Goal: Information Seeking & Learning: Learn about a topic

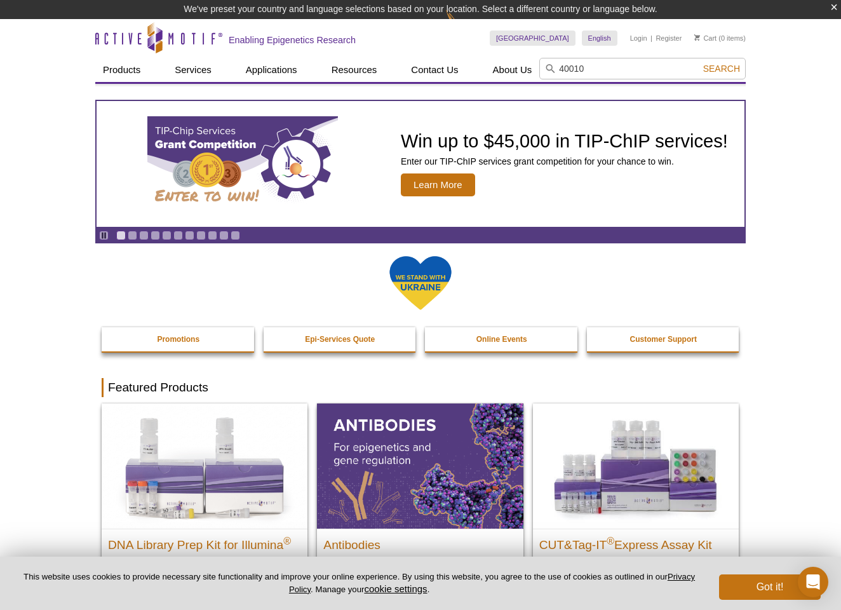
type input "40010"
click at [722, 69] on button "Search" at bounding box center [721, 68] width 44 height 11
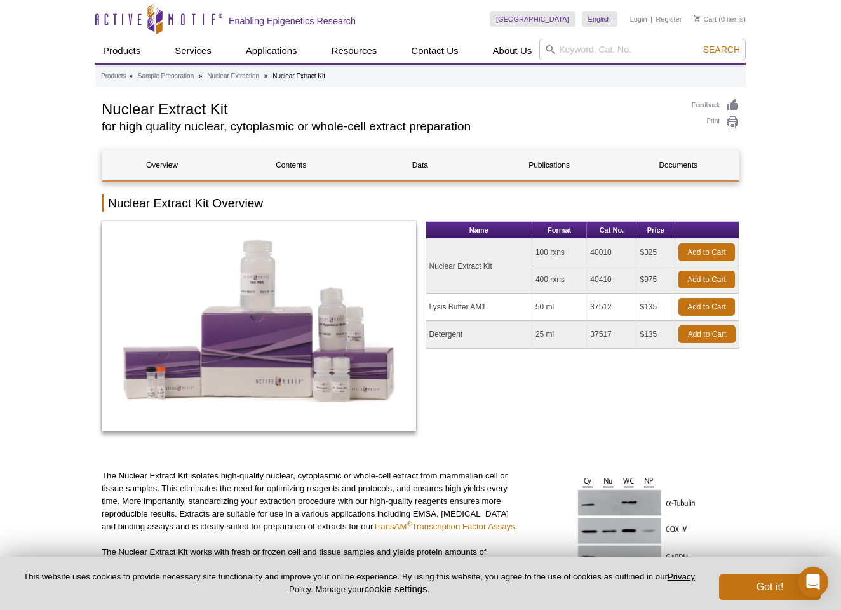
drag, startPoint x: 532, startPoint y: 243, endPoint x: 600, endPoint y: 257, distance: 69.9
click at [600, 256] on tr "Nuclear Extract Kit 100 rxns 40010 $325 Add to Cart" at bounding box center [582, 252] width 313 height 27
click at [600, 257] on td "40010" at bounding box center [612, 252] width 50 height 27
drag, startPoint x: 600, startPoint y: 257, endPoint x: 550, endPoint y: 255, distance: 50.2
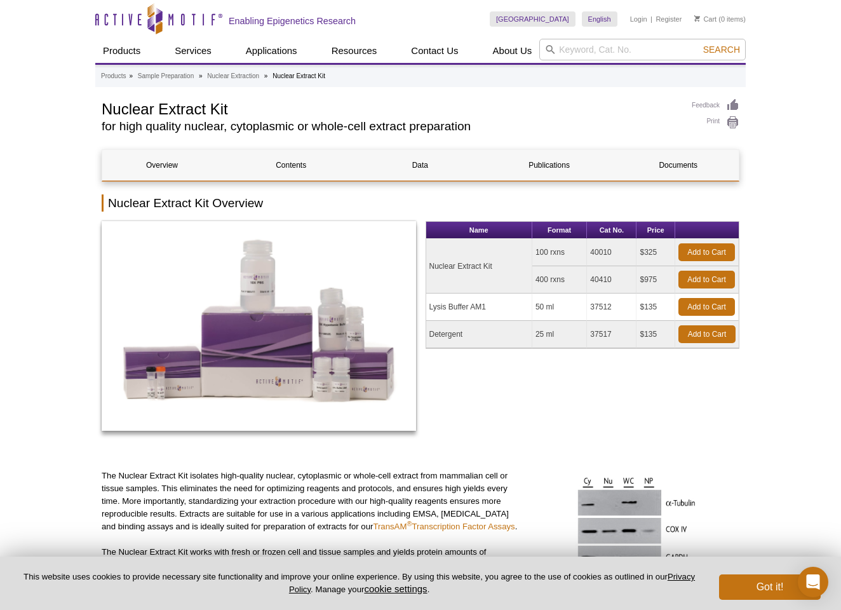
click at [550, 255] on tr "Nuclear Extract Kit 100 rxns 40010 $325 Add to Cart" at bounding box center [582, 252] width 313 height 27
click at [550, 255] on td "100 rxns" at bounding box center [559, 252] width 55 height 27
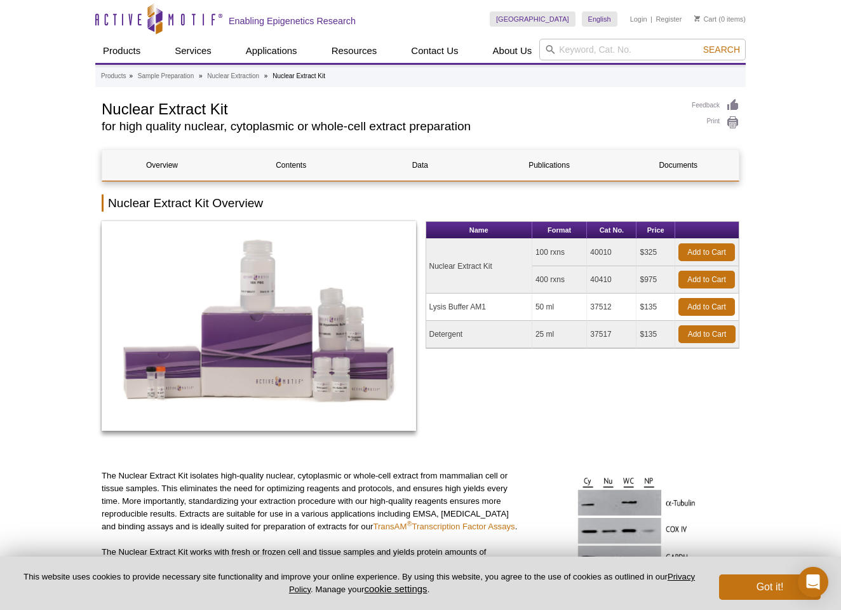
click at [550, 255] on td "100 rxns" at bounding box center [559, 252] width 55 height 27
drag, startPoint x: 539, startPoint y: 253, endPoint x: 568, endPoint y: 304, distance: 58.6
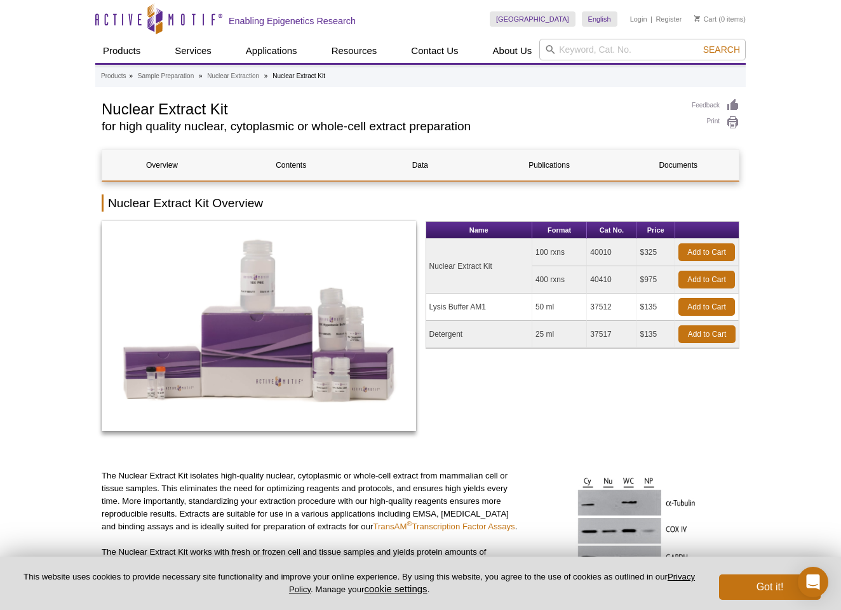
click at [568, 304] on tbody "Nuclear Extract Kit 100 rxns 40010 $325 Add to Cart 400 rxns 40410 $975 Add to …" at bounding box center [582, 293] width 313 height 109
click at [568, 304] on td "50 ml" at bounding box center [559, 306] width 55 height 27
drag, startPoint x: 566, startPoint y: 284, endPoint x: 552, endPoint y: 274, distance: 16.9
click at [552, 274] on td "400 rxns" at bounding box center [559, 279] width 55 height 27
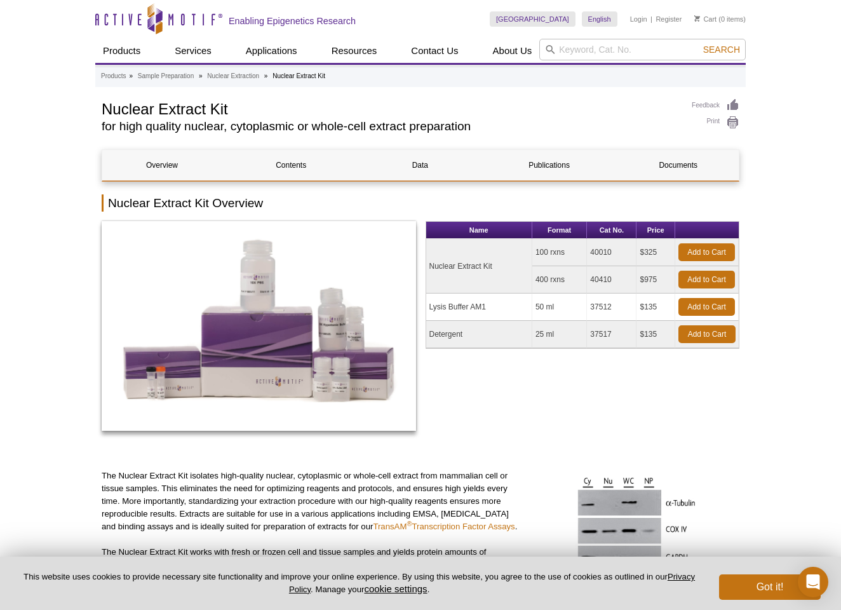
click at [552, 274] on td "400 rxns" at bounding box center [559, 279] width 55 height 27
drag, startPoint x: 556, startPoint y: 287, endPoint x: 537, endPoint y: 275, distance: 22.6
click at [539, 277] on td "400 rxns" at bounding box center [559, 279] width 55 height 27
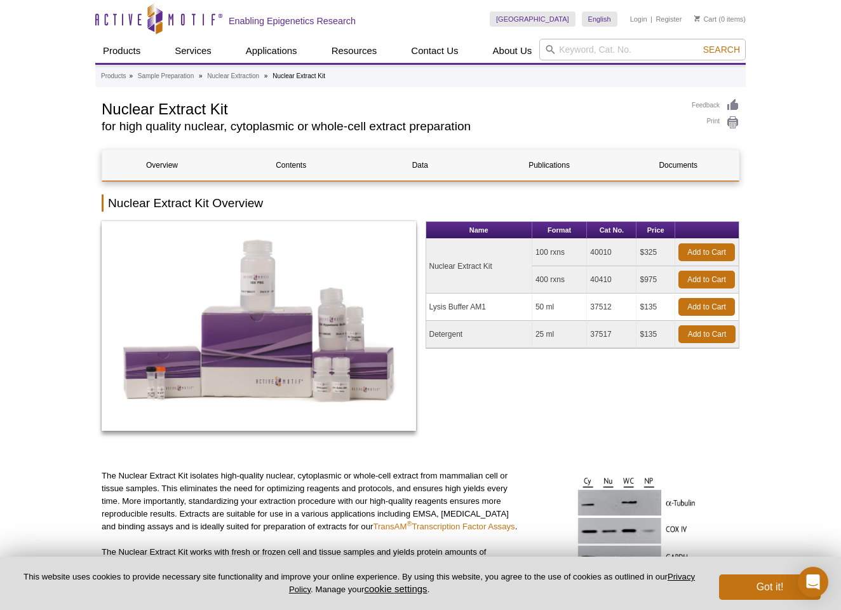
click at [537, 275] on td "400 rxns" at bounding box center [559, 279] width 55 height 27
drag, startPoint x: 537, startPoint y: 275, endPoint x: 565, endPoint y: 277, distance: 27.4
click at [564, 277] on td "400 rxns" at bounding box center [559, 279] width 55 height 27
click at [565, 277] on td "400 rxns" at bounding box center [559, 279] width 55 height 27
drag, startPoint x: 565, startPoint y: 281, endPoint x: 549, endPoint y: 245, distance: 39.9
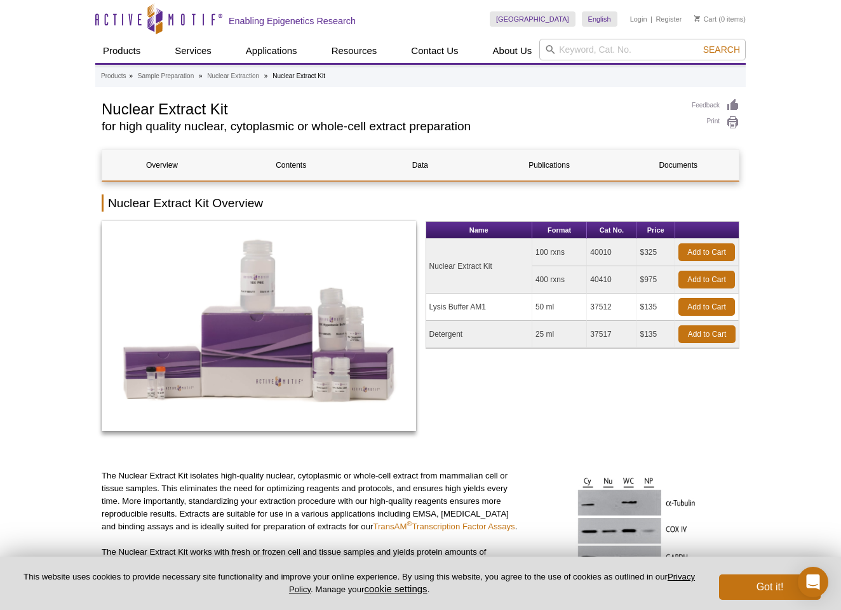
click at [549, 245] on tbody "Nuclear Extract Kit 100 rxns 40010 $325 Add to Cart 400 rxns 40410 $975 Add to …" at bounding box center [582, 293] width 313 height 109
click at [549, 245] on td "100 rxns" at bounding box center [559, 252] width 55 height 27
click at [561, 274] on td "400 rxns" at bounding box center [559, 279] width 55 height 27
click at [560, 277] on td "400 rxns" at bounding box center [559, 279] width 55 height 27
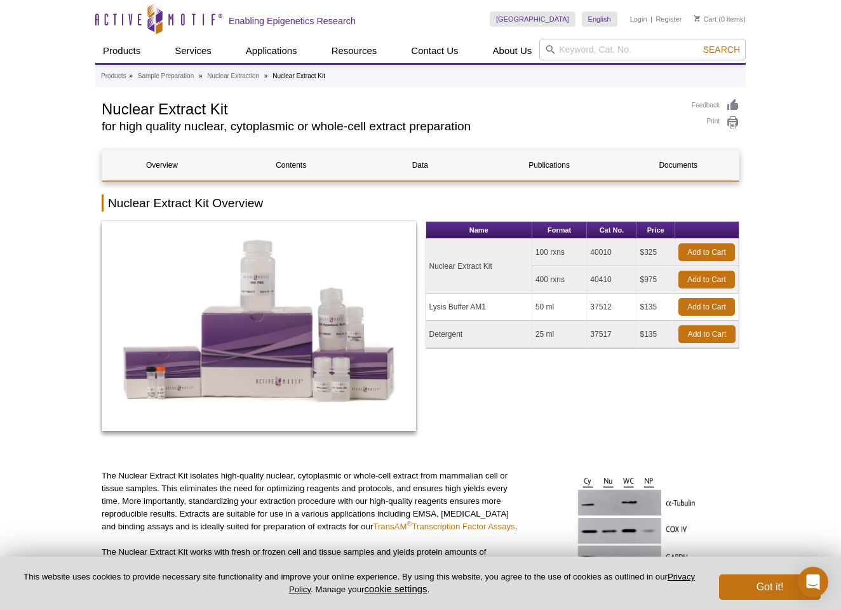
click at [560, 277] on td "400 rxns" at bounding box center [559, 279] width 55 height 27
drag, startPoint x: 539, startPoint y: 281, endPoint x: 646, endPoint y: 288, distance: 107.6
click at [646, 288] on tr "400 rxns 40410 $975 Add to Cart" at bounding box center [582, 279] width 313 height 27
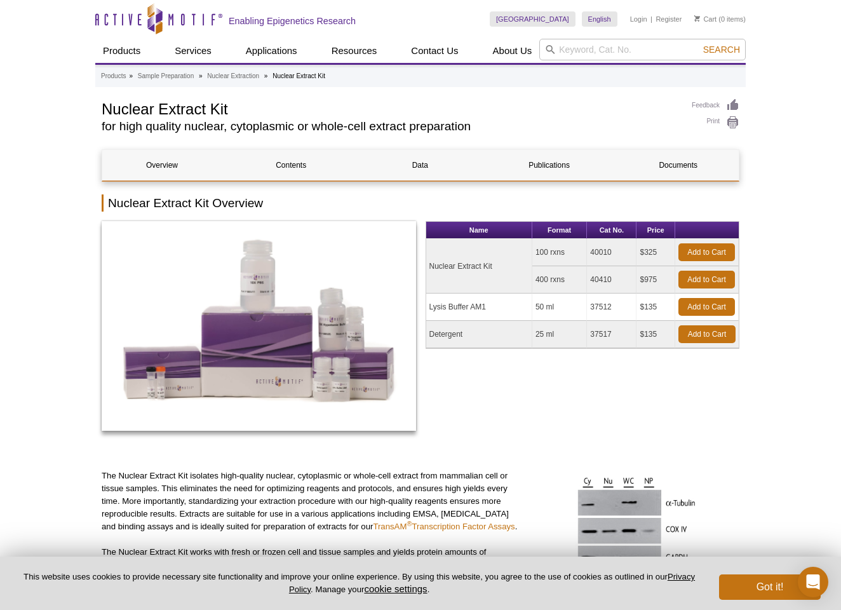
click at [646, 288] on td "$975" at bounding box center [655, 279] width 39 height 27
drag, startPoint x: 657, startPoint y: 337, endPoint x: 564, endPoint y: 259, distance: 120.8
click at [564, 259] on tbody "Nuclear Extract Kit 100 rxns 40010 $325 Add to Cart 400 rxns 40410 $975 Add to …" at bounding box center [582, 293] width 313 height 109
click at [564, 259] on td "100 rxns" at bounding box center [559, 252] width 55 height 27
drag, startPoint x: 541, startPoint y: 273, endPoint x: 610, endPoint y: 280, distance: 68.9
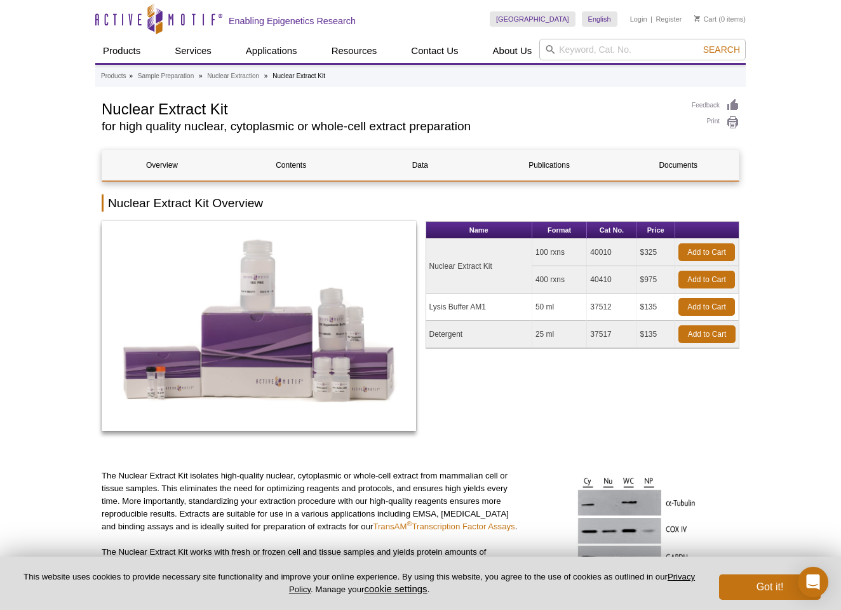
click at [610, 281] on tr "400 rxns 40410 $975 Add to Cart" at bounding box center [582, 279] width 313 height 27
click at [610, 280] on td "40410" at bounding box center [612, 279] width 50 height 27
drag, startPoint x: 634, startPoint y: 285, endPoint x: 527, endPoint y: 284, distance: 108.0
click at [527, 284] on tbody "Nuclear Extract Kit 100 rxns 40010 $325 Add to Cart 400 rxns 40410 $975 Add to …" at bounding box center [582, 293] width 313 height 109
click at [527, 284] on td "Nuclear Extract Kit" at bounding box center [479, 266] width 106 height 55
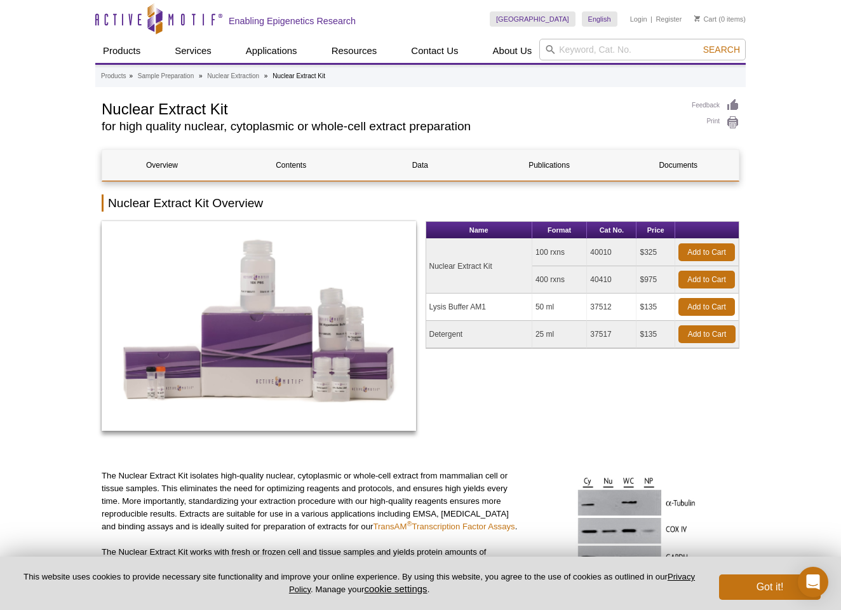
drag, startPoint x: 553, startPoint y: 284, endPoint x: 598, endPoint y: 291, distance: 46.3
click at [598, 291] on tr "400 rxns 40410 $975 Add to Cart" at bounding box center [582, 279] width 313 height 27
click at [598, 291] on td "40410" at bounding box center [612, 279] width 50 height 27
drag, startPoint x: 651, startPoint y: 335, endPoint x: 558, endPoint y: 328, distance: 93.7
click at [558, 328] on tr "Detergent 25 ml 37517 $135 Add to Cart" at bounding box center [582, 334] width 313 height 27
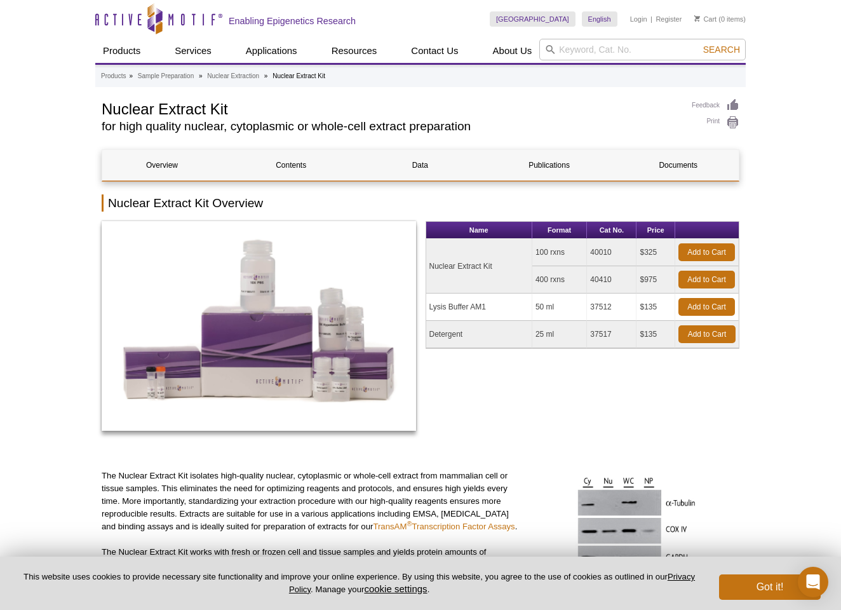
click at [558, 328] on td "25 ml" at bounding box center [559, 334] width 55 height 27
drag, startPoint x: 537, startPoint y: 331, endPoint x: 640, endPoint y: 336, distance: 102.4
click at [639, 337] on tr "Detergent 25 ml 37517 $135 Add to Cart" at bounding box center [582, 334] width 313 height 27
click at [640, 336] on td "$135" at bounding box center [655, 334] width 39 height 27
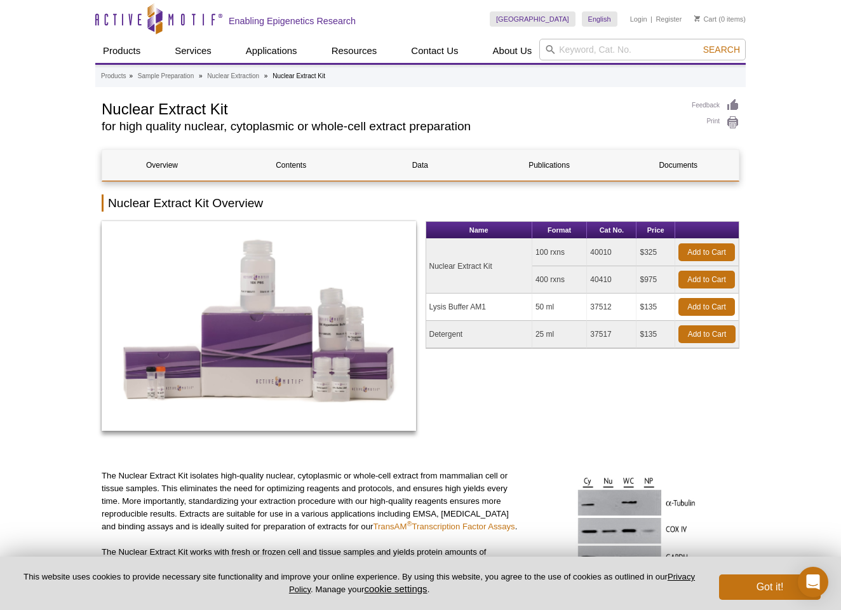
click at [640, 336] on td "$135" at bounding box center [655, 334] width 39 height 27
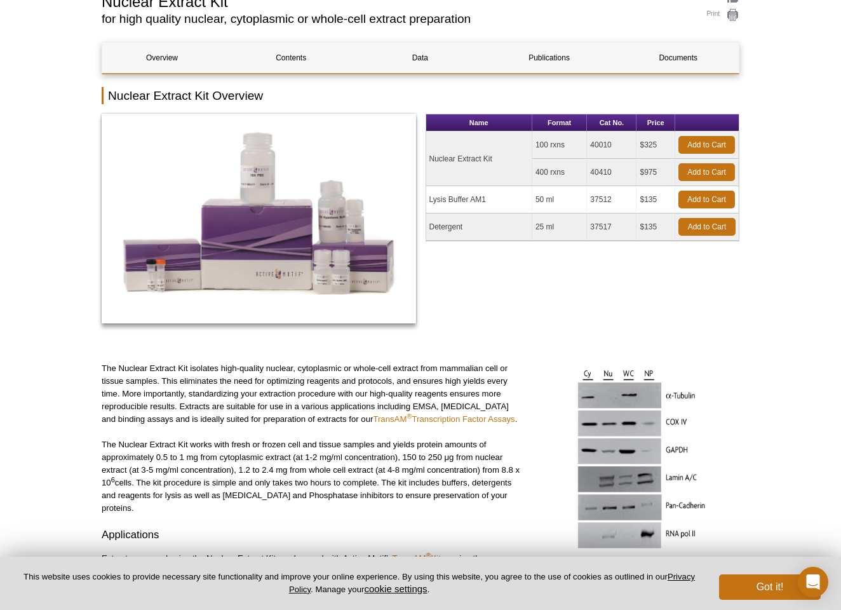
click at [519, 302] on div "Name Format Cat No. Price Nuclear Extract Kit 100 rxns 40010 $325 Add to Cart 4…" at bounding box center [583, 225] width 314 height 223
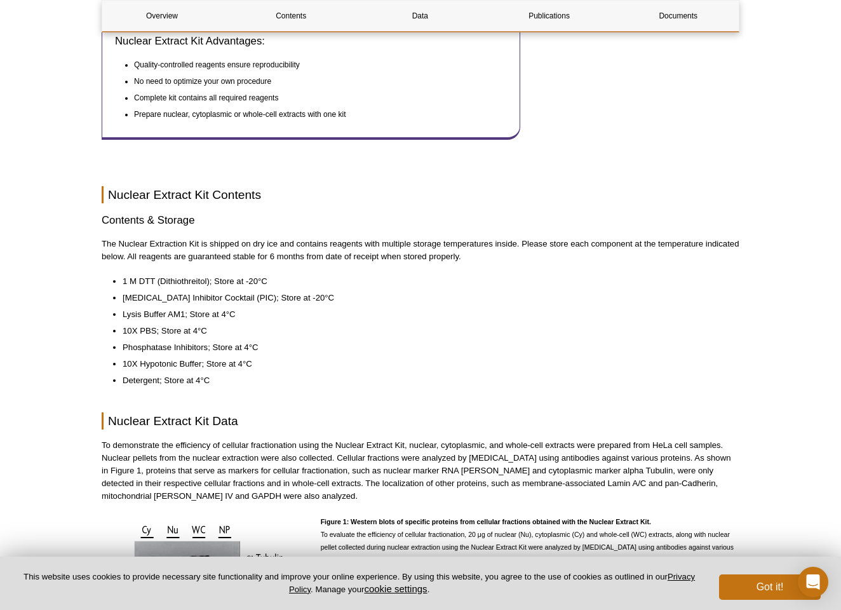
scroll to position [692, 0]
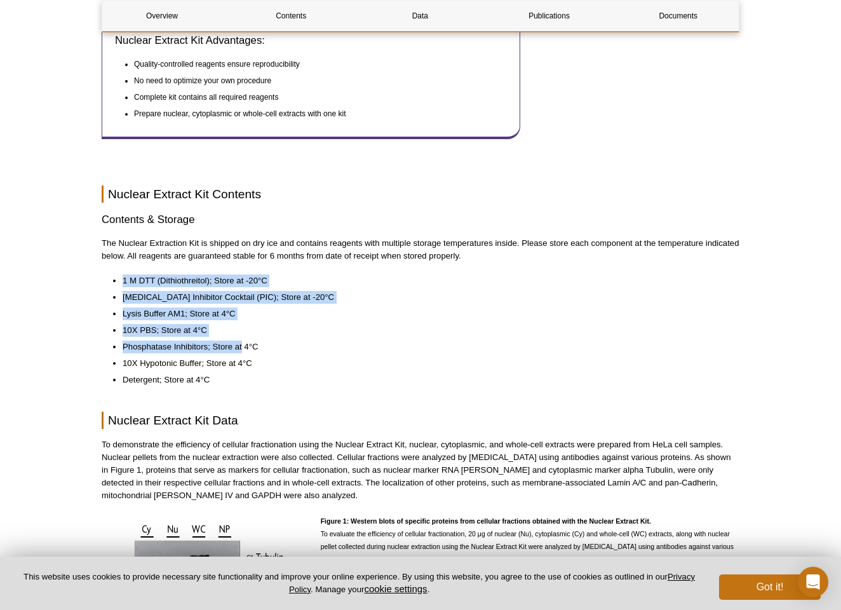
drag, startPoint x: 230, startPoint y: 249, endPoint x: 243, endPoint y: 337, distance: 88.6
click at [243, 340] on li "Phosphatase Inhibitors; Store at 4°C" at bounding box center [425, 346] width 604 height 13
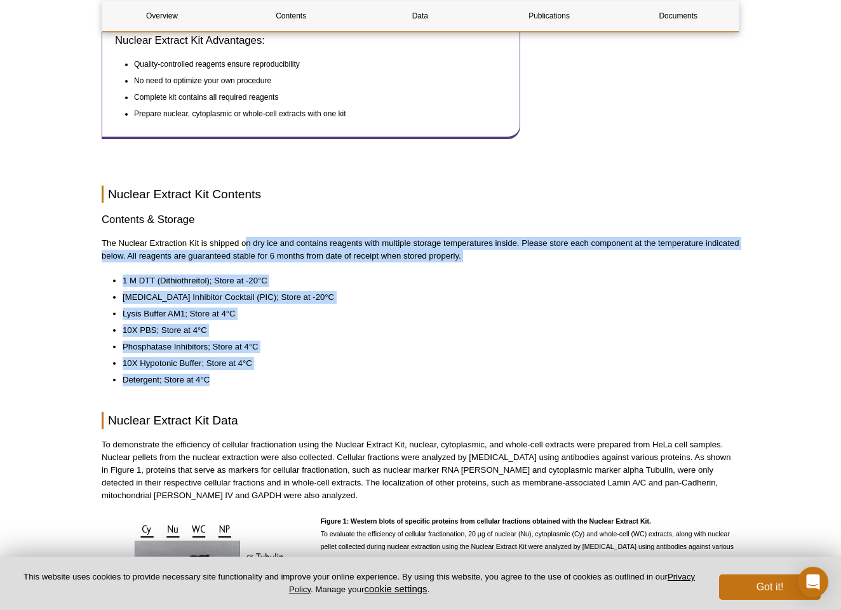
drag, startPoint x: 246, startPoint y: 371, endPoint x: 252, endPoint y: 223, distance: 148.1
drag, startPoint x: 252, startPoint y: 223, endPoint x: 257, endPoint y: 343, distance: 120.1
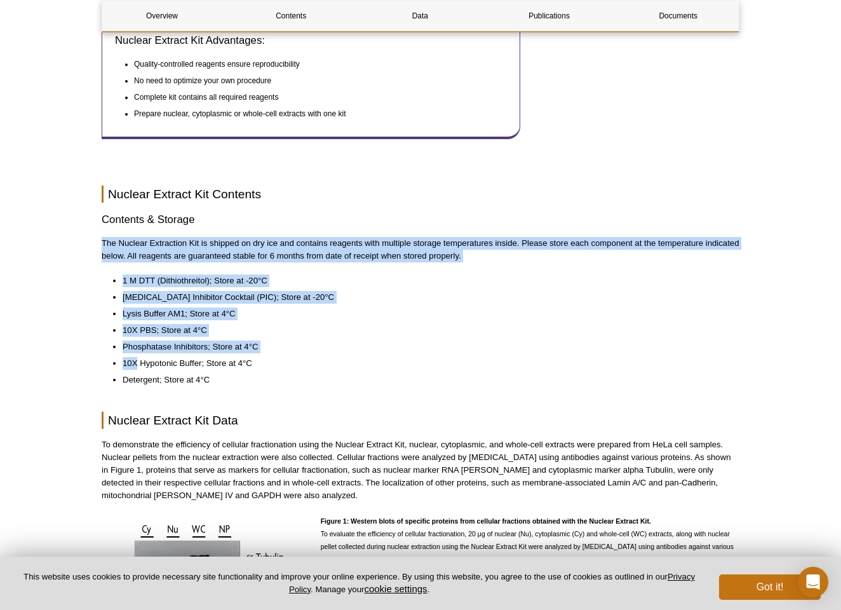
click at [257, 343] on ul "1 M DTT (Dithiothreitol); Store at -20°C Protease Inhibitor Cocktail (PIC); Sto…" at bounding box center [414, 330] width 625 height 112
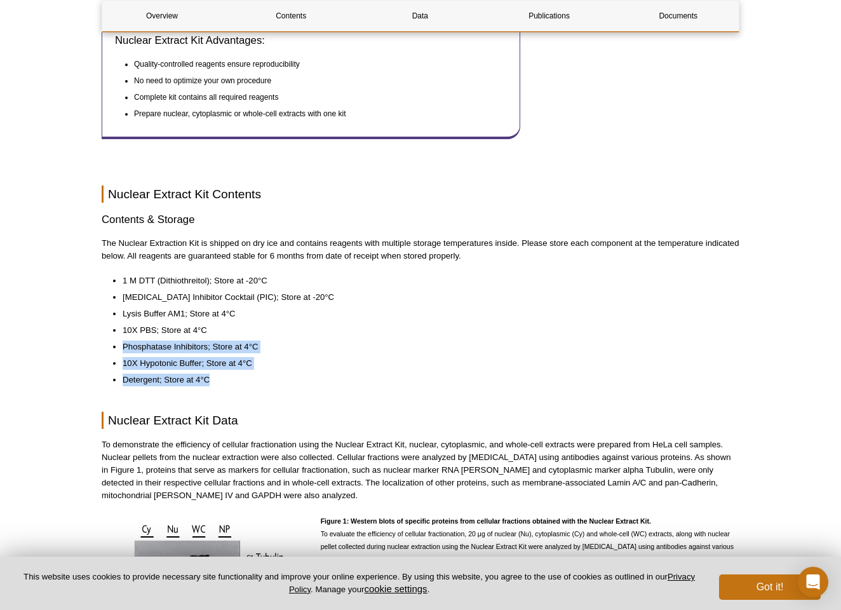
drag, startPoint x: 252, startPoint y: 363, endPoint x: 252, endPoint y: 313, distance: 50.2
click at [252, 318] on ul "1 M DTT (Dithiothreitol); Store at -20°C Protease Inhibitor Cocktail (PIC); Sto…" at bounding box center [414, 330] width 625 height 112
click at [252, 324] on li "10X PBS; Store at 4°C" at bounding box center [425, 330] width 604 height 13
drag, startPoint x: 252, startPoint y: 313, endPoint x: 253, endPoint y: 382, distance: 69.2
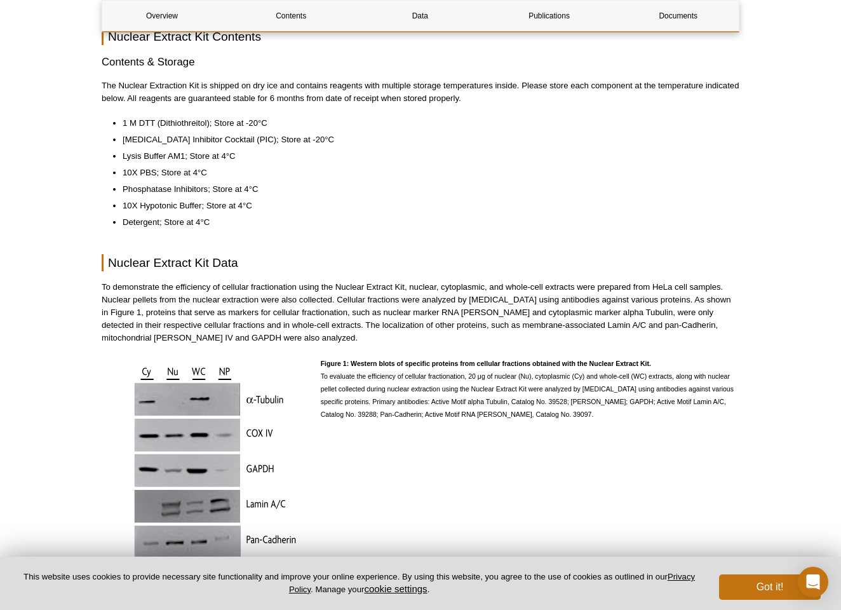
scroll to position [850, 0]
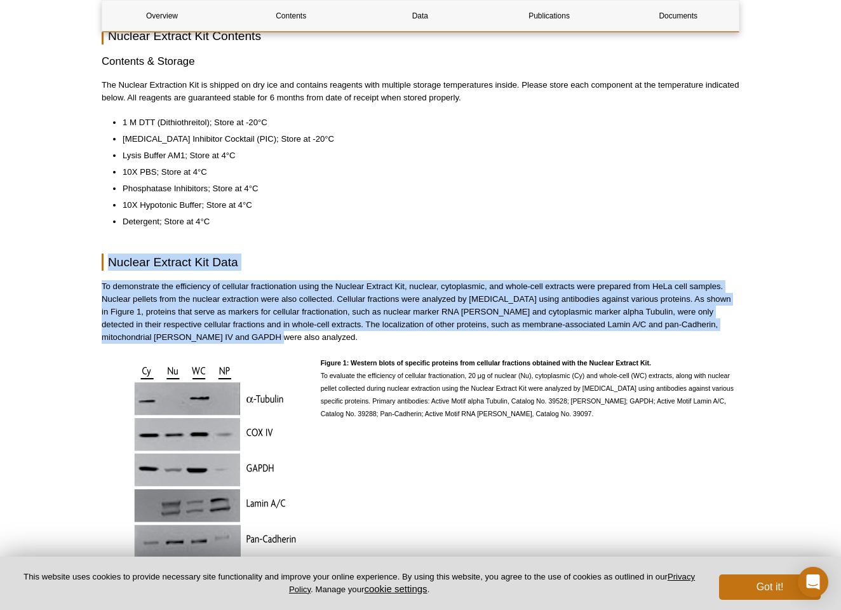
drag, startPoint x: 544, startPoint y: 329, endPoint x: 547, endPoint y: 225, distance: 104.2
click at [547, 226] on div "Overview Contents Data Publications Documents Nuclear Extract Kit Overview Name…" at bounding box center [421, 583] width 638 height 2568
click at [547, 225] on div "Overview Contents Data Publications Documents Nuclear Extract Kit Overview Name…" at bounding box center [421, 583] width 638 height 2568
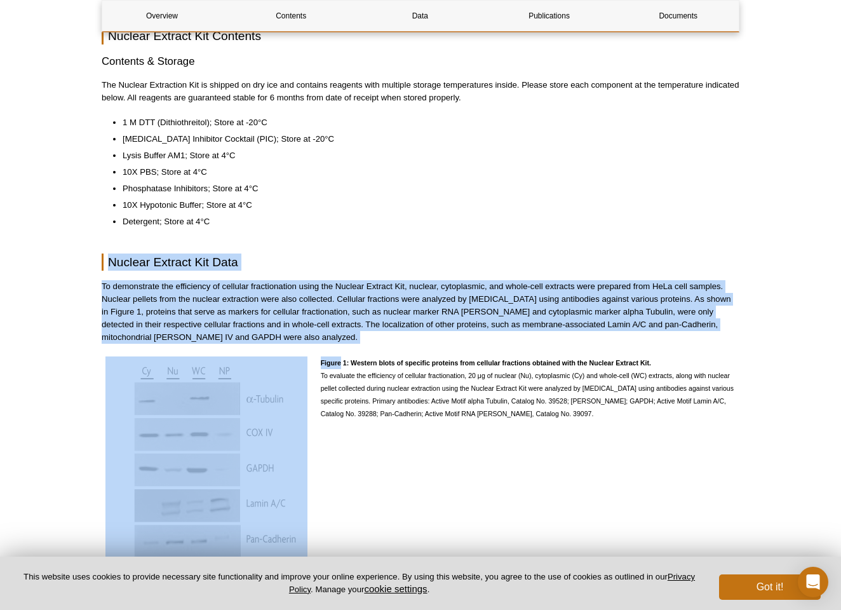
drag, startPoint x: 547, startPoint y: 225, endPoint x: 537, endPoint y: 335, distance: 111.0
click at [537, 335] on div "Overview Contents Data Publications Documents Nuclear Extract Kit Overview Name…" at bounding box center [421, 583] width 638 height 2568
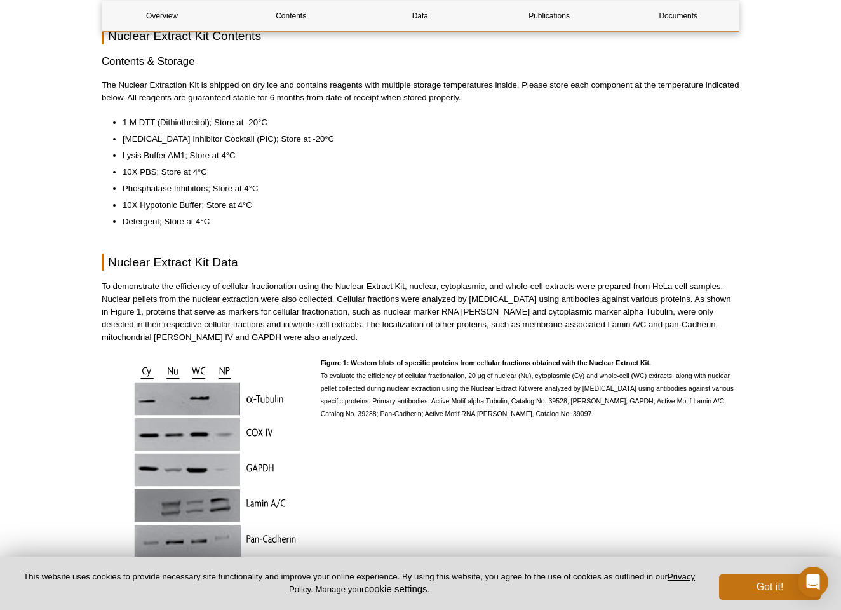
click at [554, 280] on p "To demonstrate the efficiency of cellular fractionation using the Nuclear Extra…" at bounding box center [421, 312] width 638 height 64
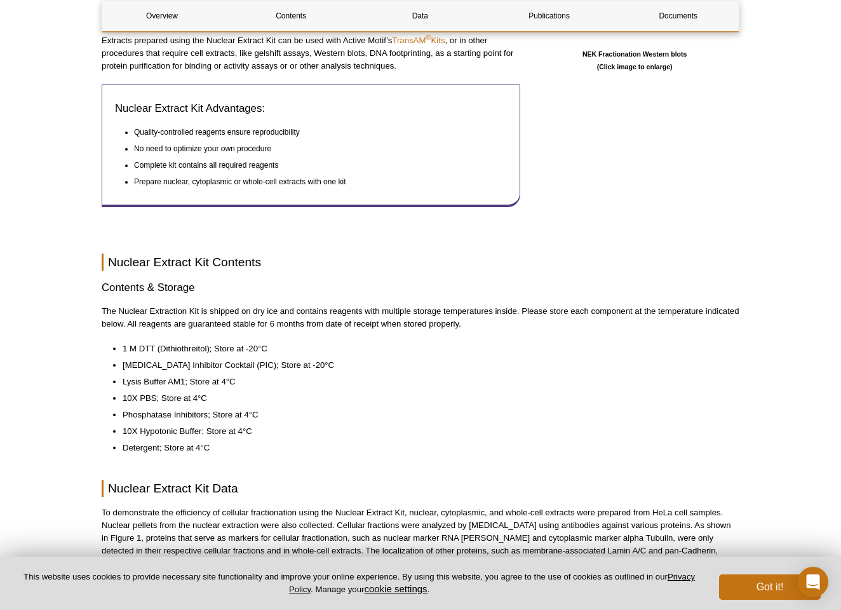
scroll to position [619, 0]
